Goal: Task Accomplishment & Management: Manage account settings

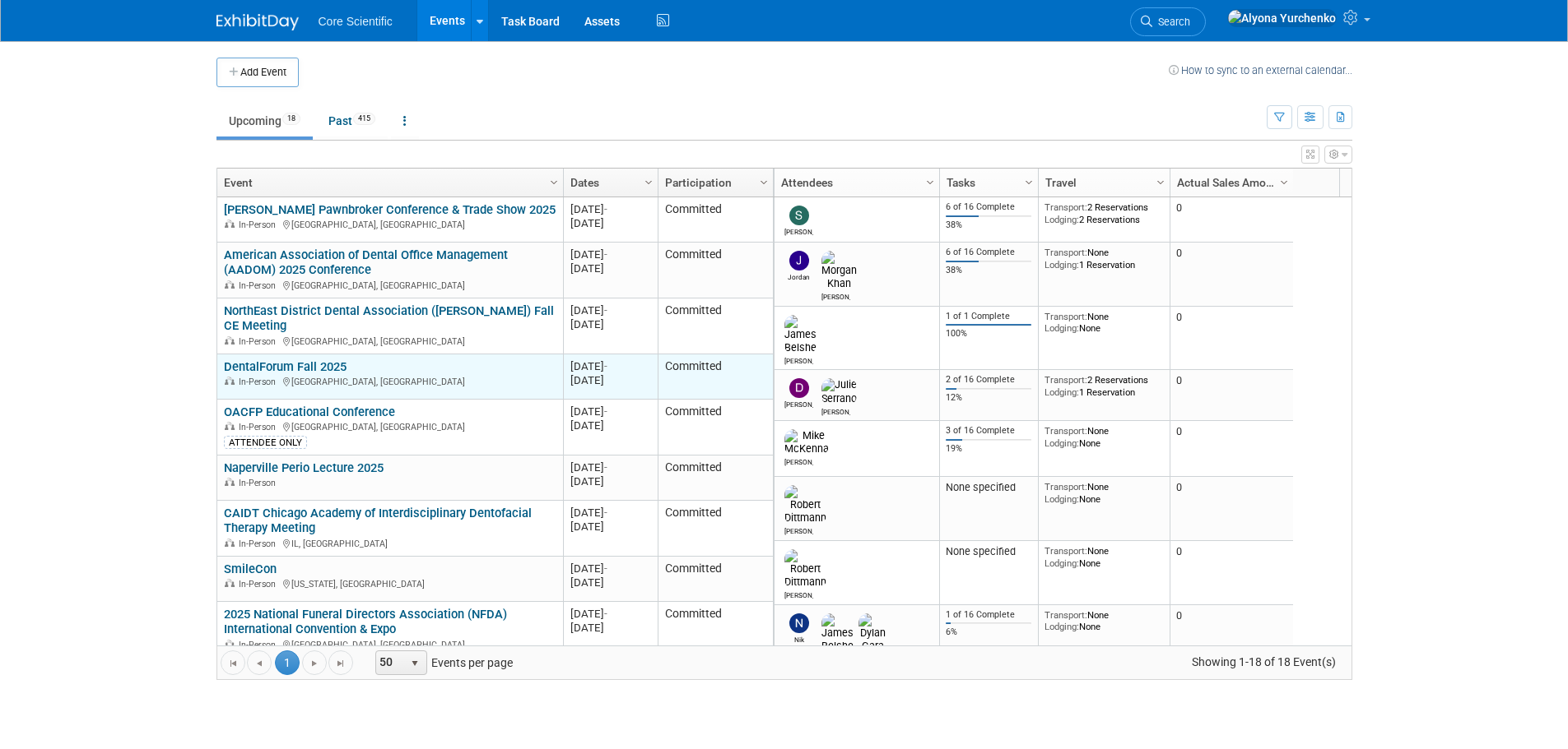
scroll to position [99, 0]
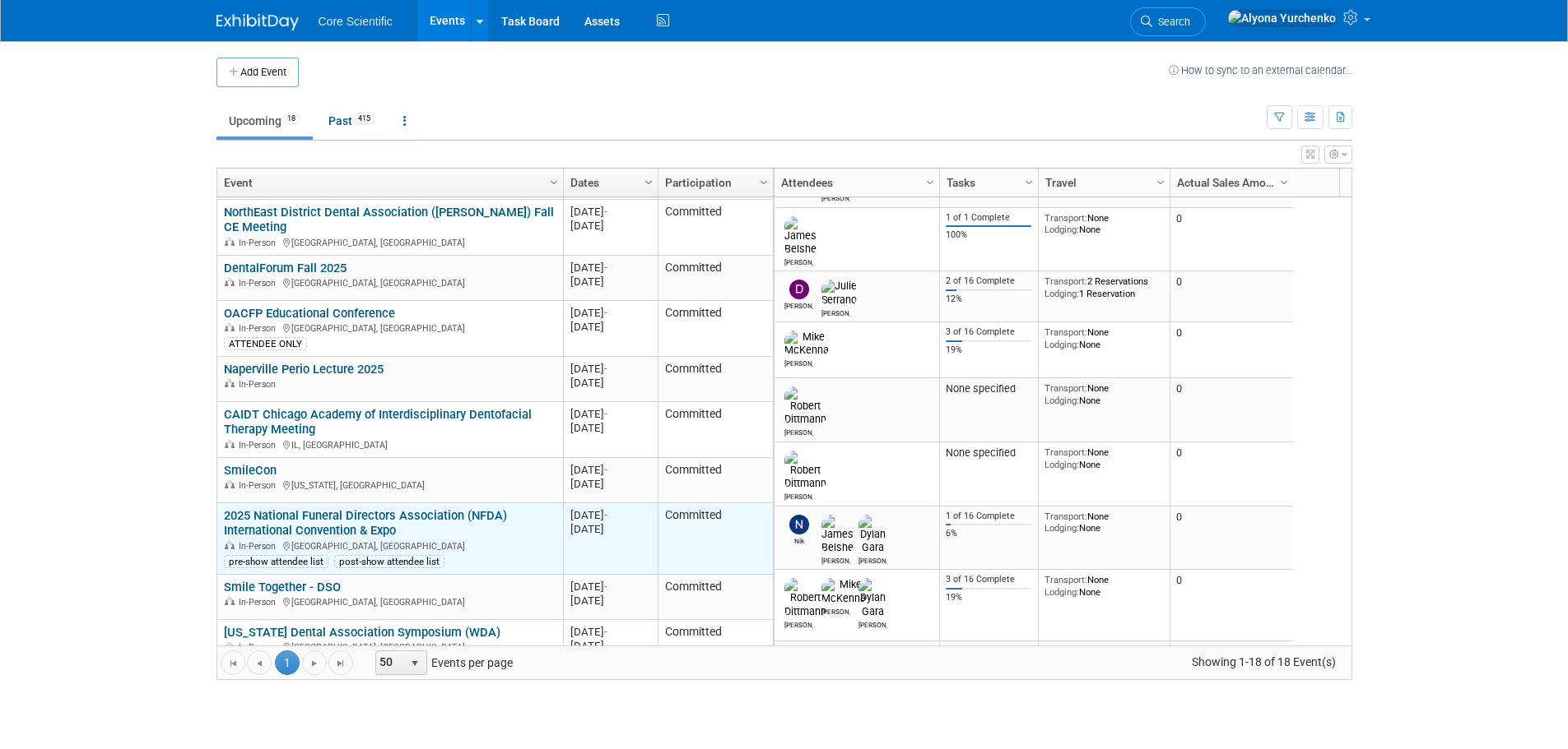
click at [301, 519] on link "2025 National Funeral Directors Association (NFDA) International Convention & E…" at bounding box center [366, 523] width 283 height 30
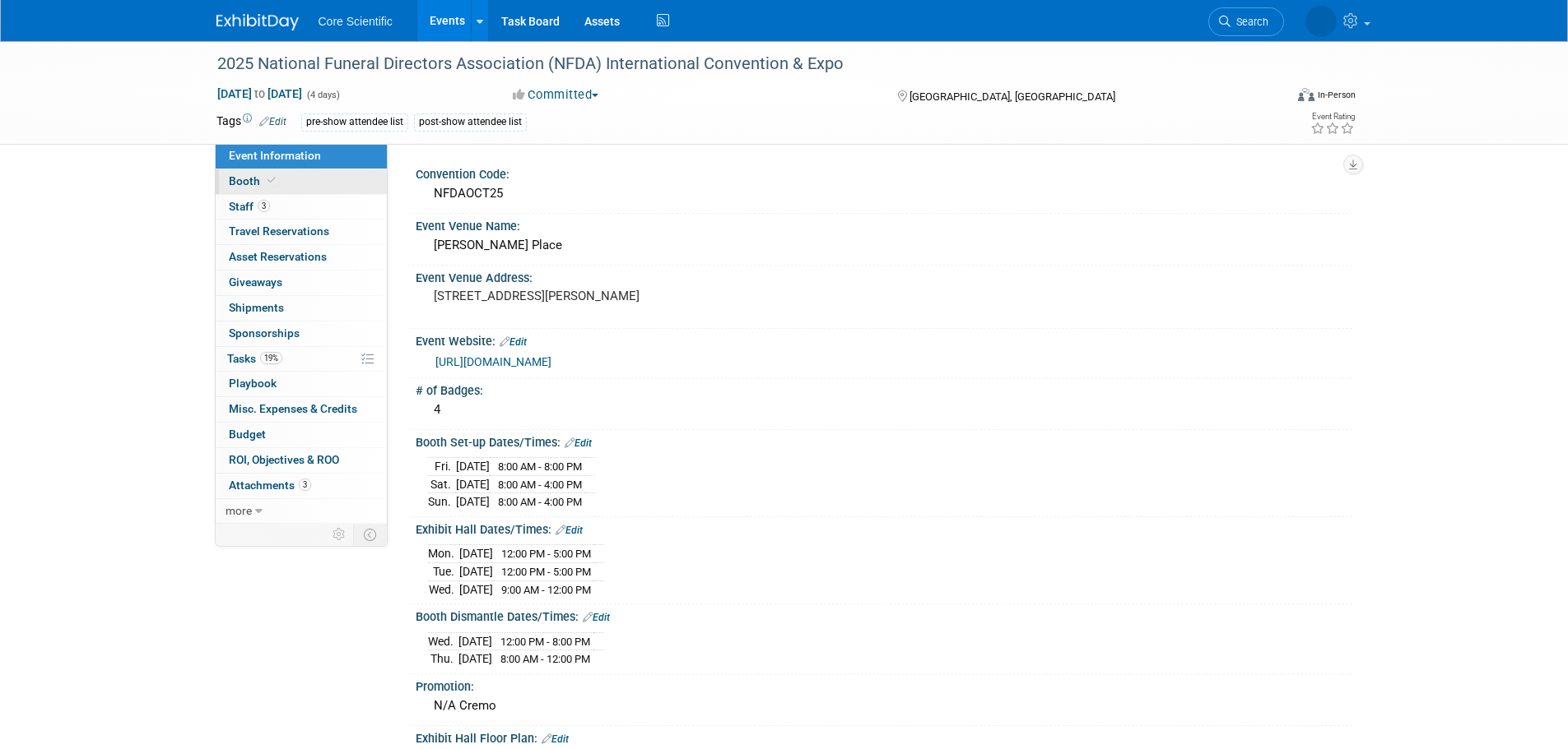
click at [353, 176] on link "Booth" at bounding box center [301, 181] width 171 height 24
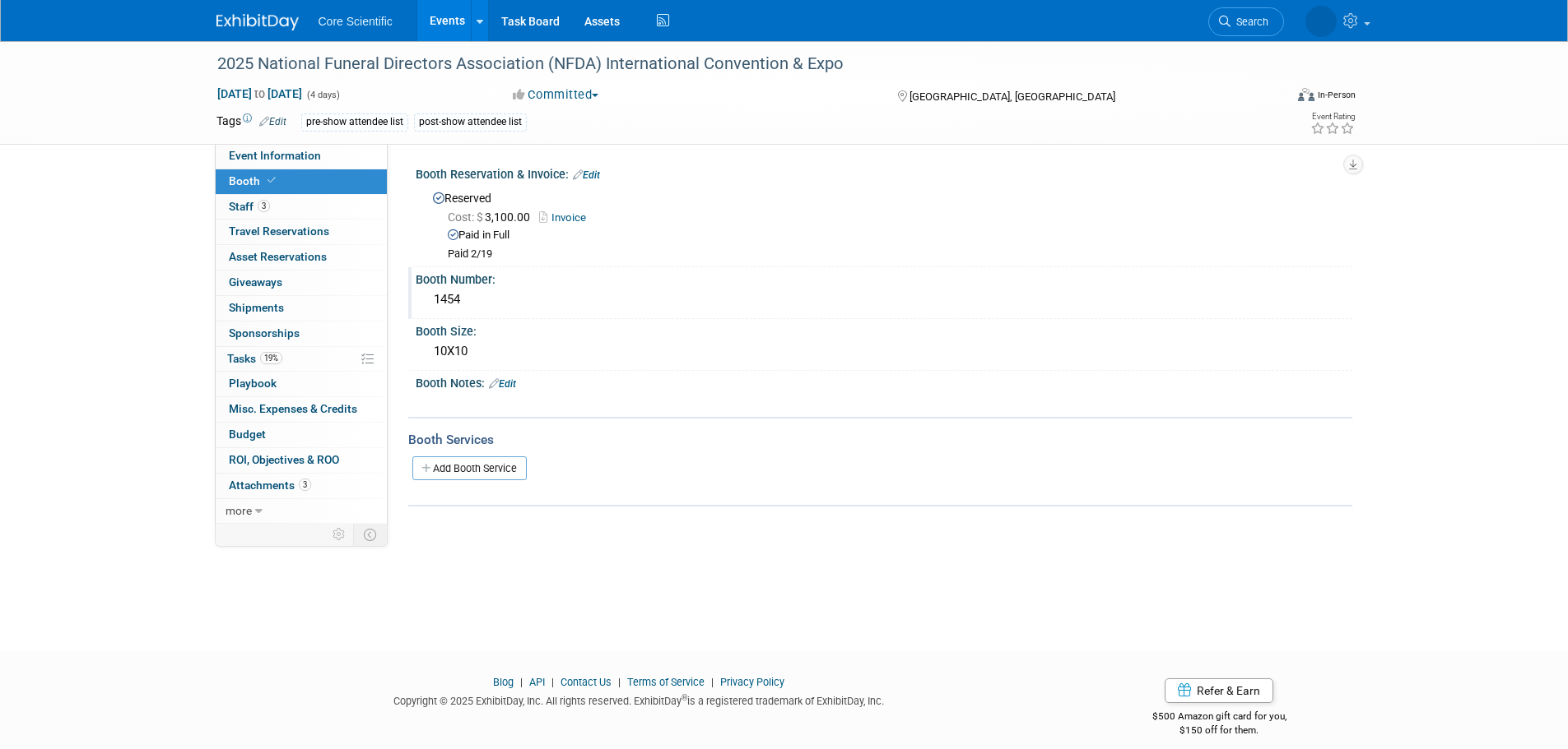
drag, startPoint x: 466, startPoint y: 293, endPoint x: 426, endPoint y: 295, distance: 40.0
click at [426, 295] on div "1454" at bounding box center [883, 301] width 937 height 27
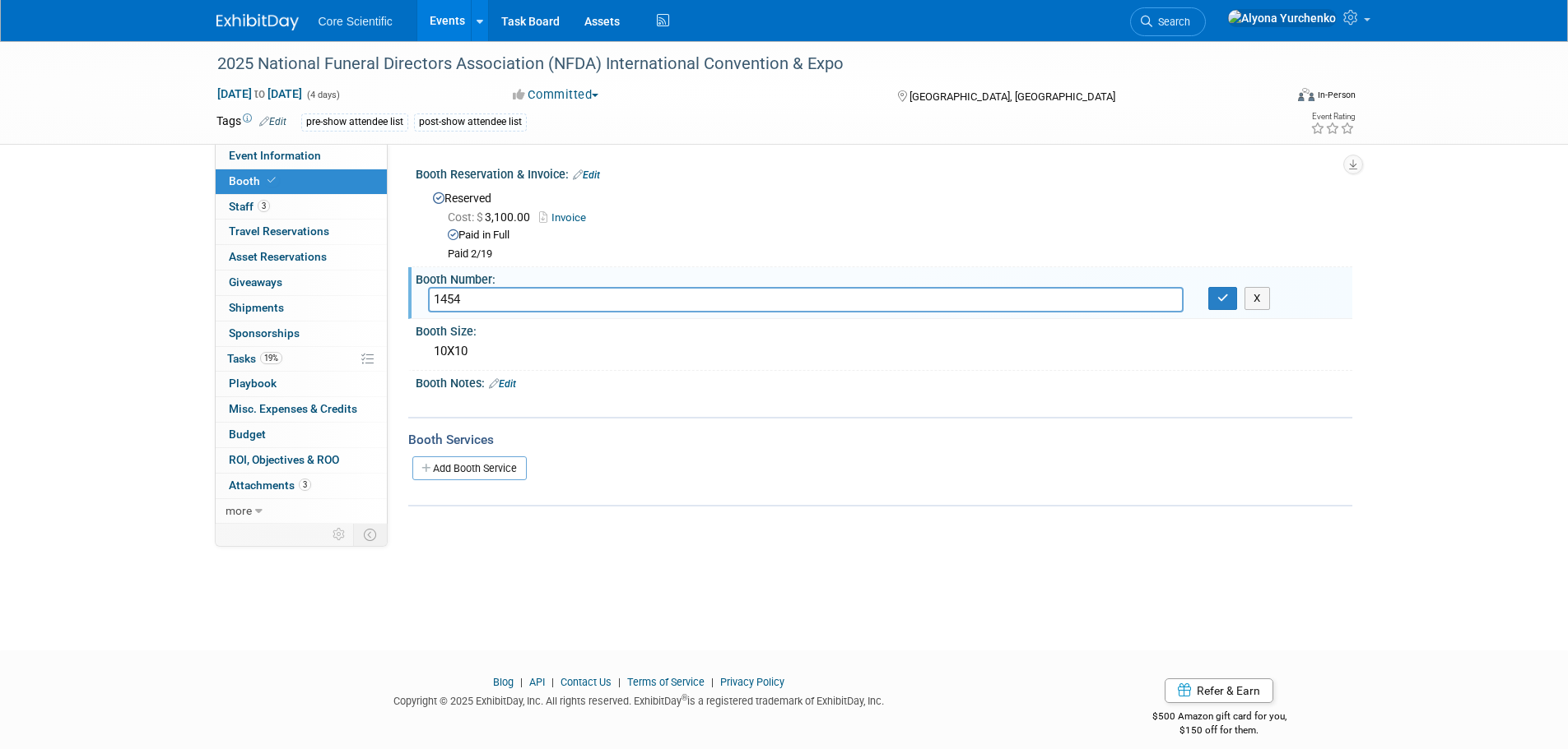
drag, startPoint x: 464, startPoint y: 300, endPoint x: 415, endPoint y: 310, distance: 50.0
click at [416, 310] on div "1454" at bounding box center [805, 300] width 780 height 25
click at [1224, 300] on icon "button" at bounding box center [1223, 298] width 12 height 11
